Goal: Find specific page/section: Find specific page/section

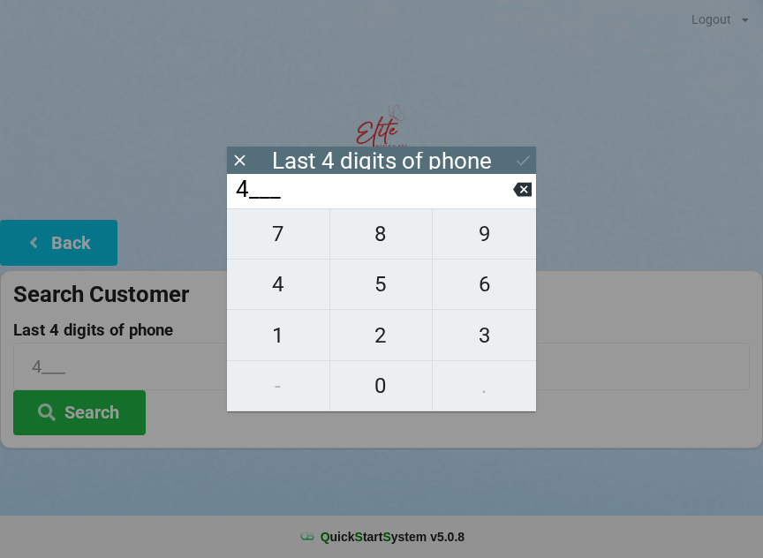
click at [476, 340] on span "3" at bounding box center [484, 335] width 103 height 37
type input "43__"
click at [378, 290] on span "5" at bounding box center [381, 284] width 102 height 37
type input "435_"
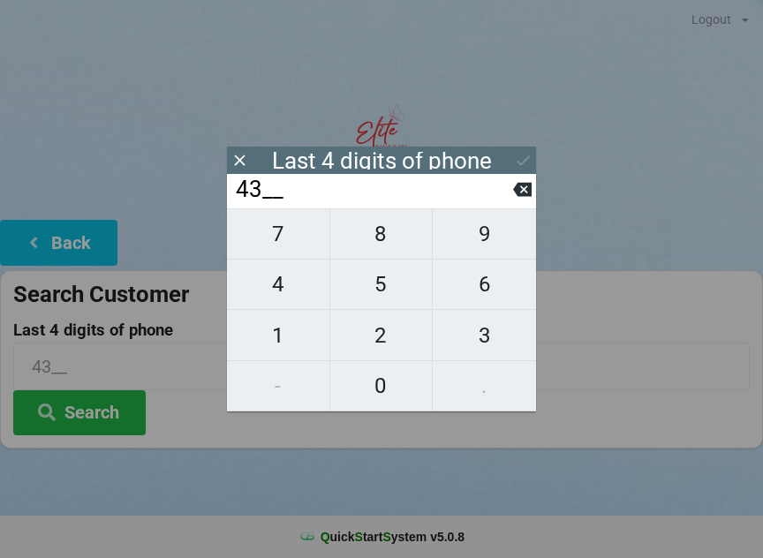
type input "435_"
click at [395, 247] on span "8" at bounding box center [381, 233] width 102 height 37
type input "4358"
click at [399, 292] on div "7 8 9 4 5 6 1 2 3 - 0 ." at bounding box center [381, 309] width 309 height 203
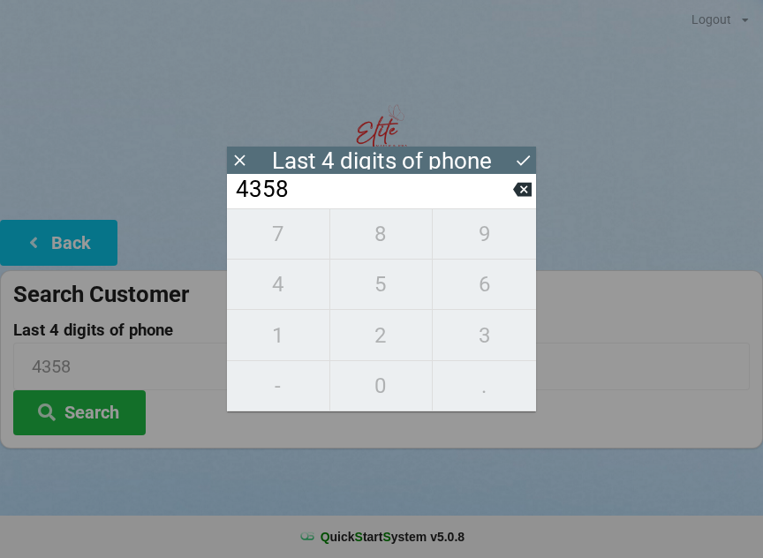
click at [403, 396] on div "7 8 9 4 5 6 1 2 3 - 0 ." at bounding box center [381, 309] width 309 height 203
click at [245, 164] on icon at bounding box center [239, 160] width 19 height 19
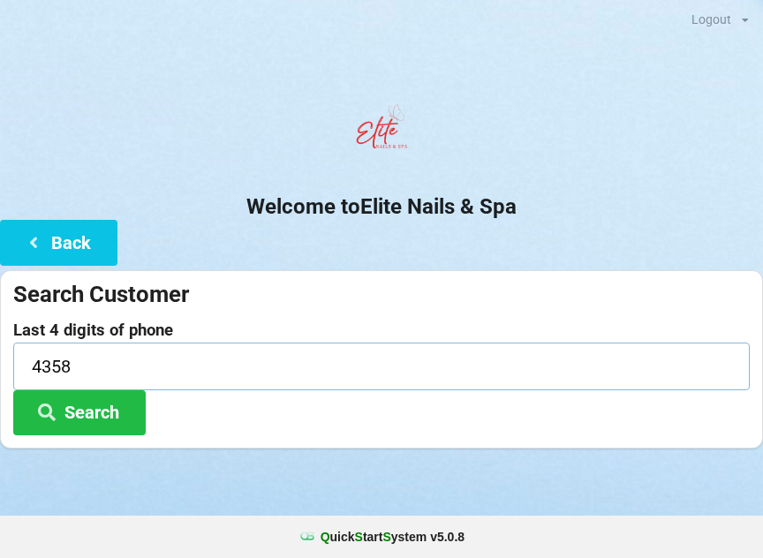
click at [154, 358] on input "4358" at bounding box center [381, 366] width 736 height 47
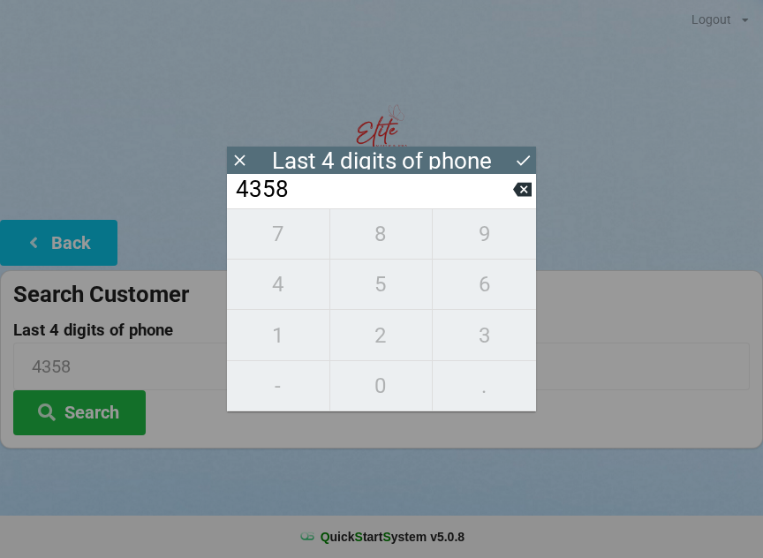
click at [514, 194] on icon at bounding box center [522, 190] width 19 height 14
click at [505, 186] on input "435_" at bounding box center [373, 190] width 279 height 28
click at [518, 194] on icon at bounding box center [522, 190] width 19 height 14
click at [515, 199] on icon at bounding box center [522, 189] width 19 height 19
type input "4___"
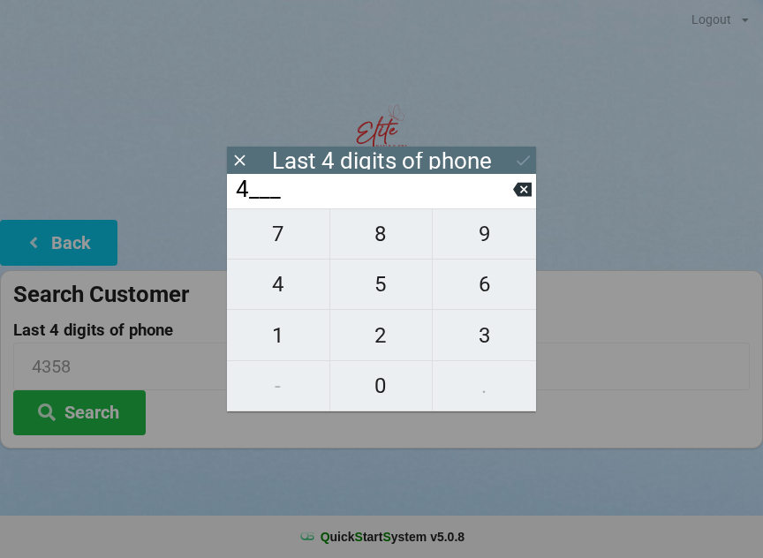
click at [510, 200] on input "4___" at bounding box center [373, 190] width 279 height 28
click at [383, 253] on span "8" at bounding box center [381, 233] width 102 height 37
type input "48__"
click at [517, 191] on icon at bounding box center [522, 190] width 19 height 14
click at [510, 202] on input "4___" at bounding box center [373, 190] width 279 height 28
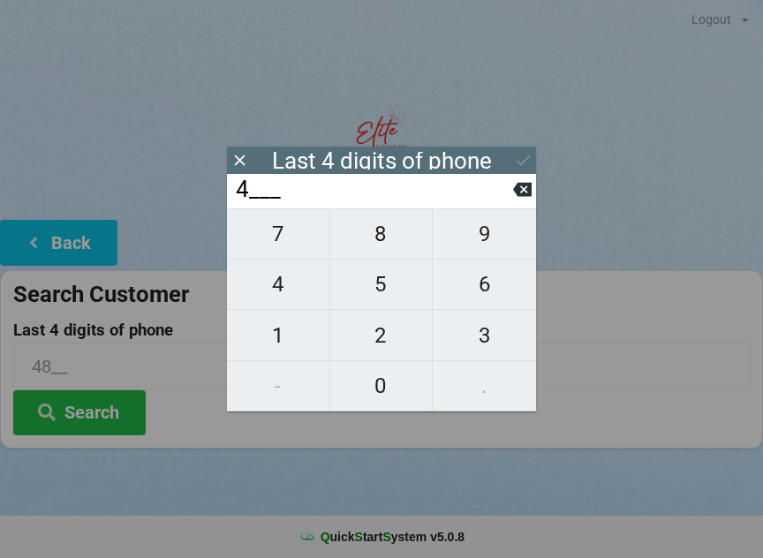
click at [526, 197] on icon at bounding box center [522, 190] width 19 height 14
type input "____"
click at [378, 250] on span "8" at bounding box center [381, 233] width 102 height 37
type input "8___"
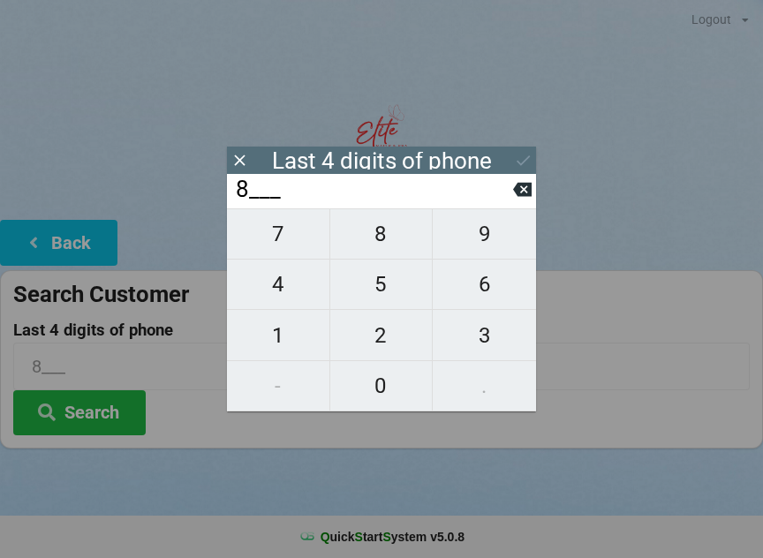
click at [374, 253] on span "8" at bounding box center [381, 233] width 102 height 37
type input "88__"
click at [284, 340] on span "1" at bounding box center [278, 335] width 102 height 37
type input "881_"
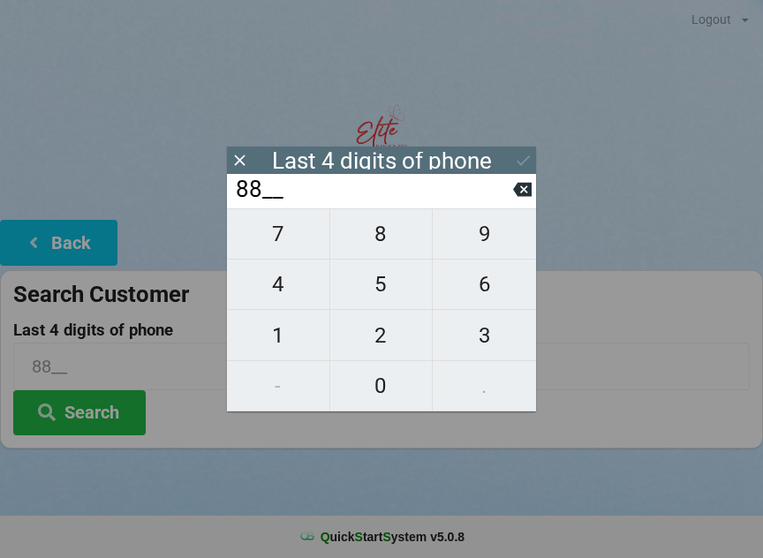
type input "881_"
click at [381, 344] on span "2" at bounding box center [381, 335] width 102 height 37
type input "8812"
click at [517, 170] on button at bounding box center [523, 160] width 19 height 24
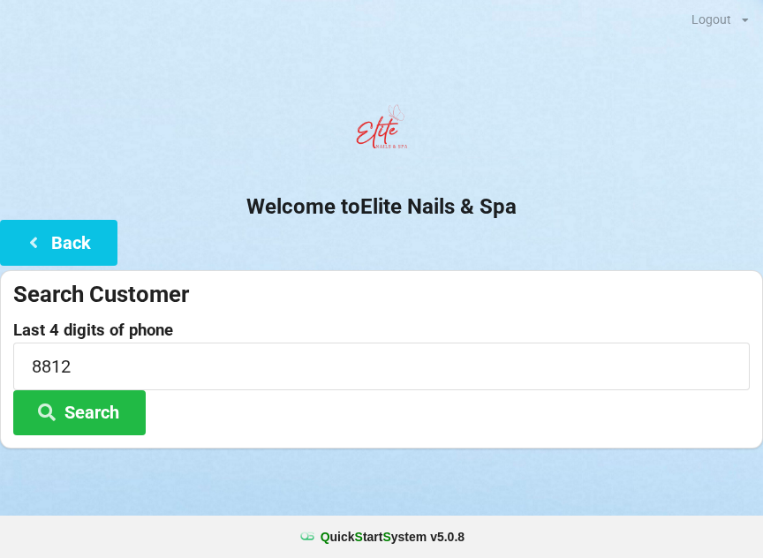
click at [99, 422] on button "Search" at bounding box center [79, 412] width 132 height 45
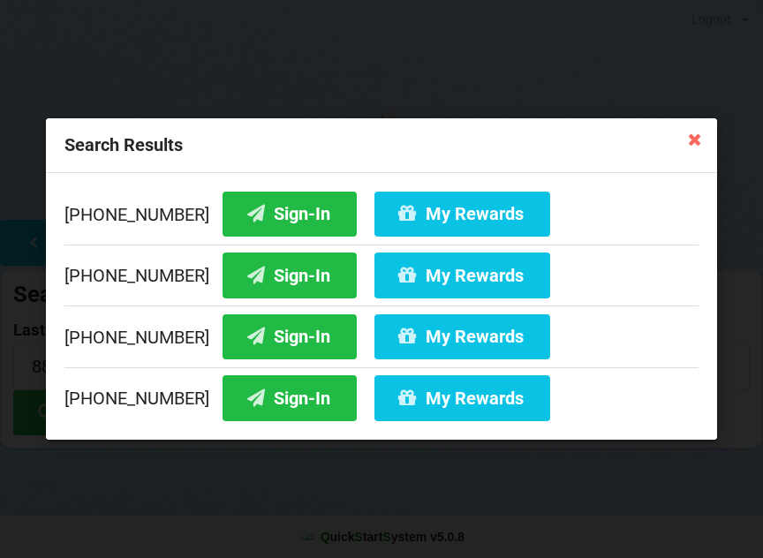
click at [278, 385] on button "Sign-In" at bounding box center [290, 397] width 134 height 45
